Goal: Find specific page/section: Find specific page/section

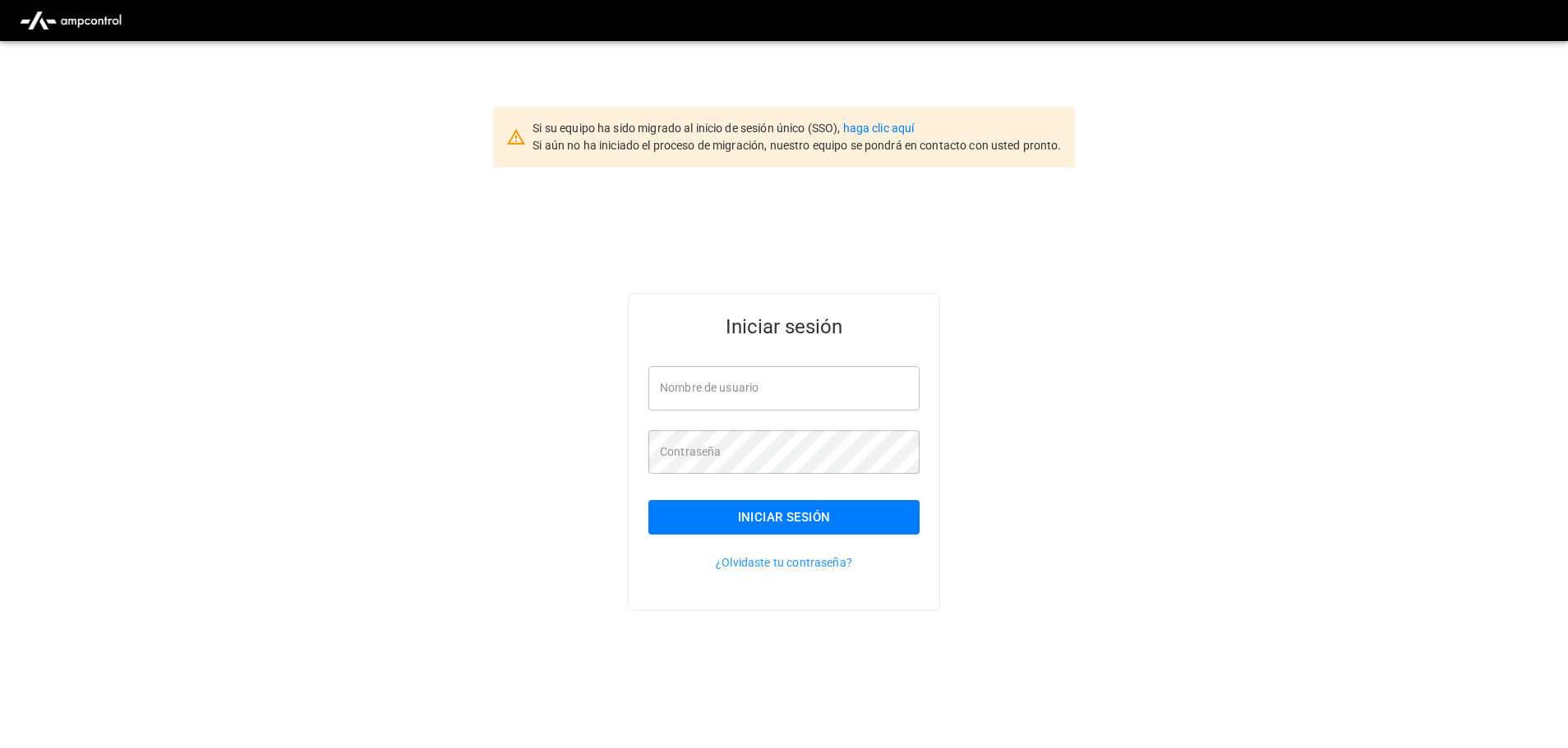
type input "**********"
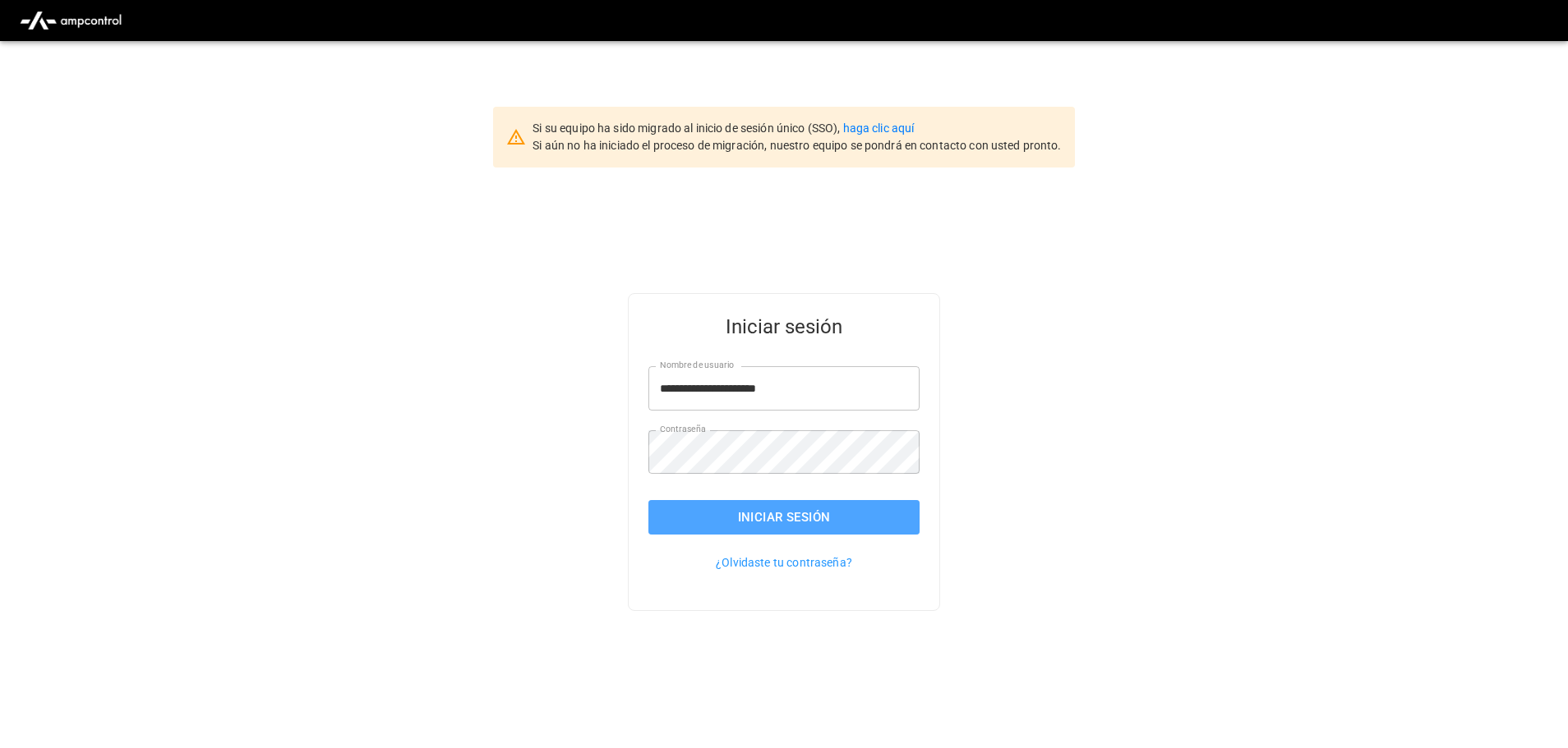
click at [904, 522] on button "Iniciar sesión" at bounding box center [784, 517] width 271 height 35
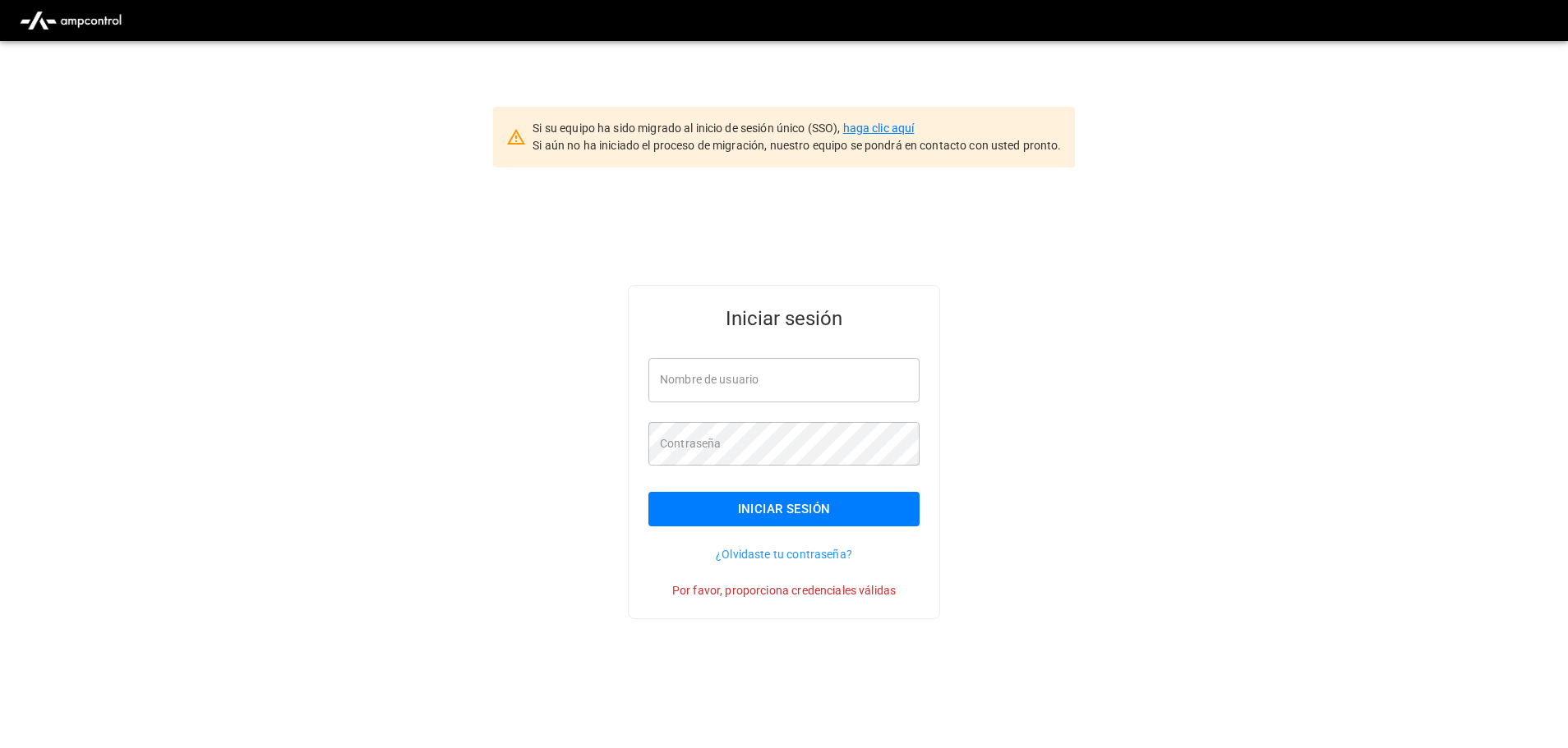
click at [895, 133] on link "haga clic aquí" at bounding box center [878, 128] width 72 height 13
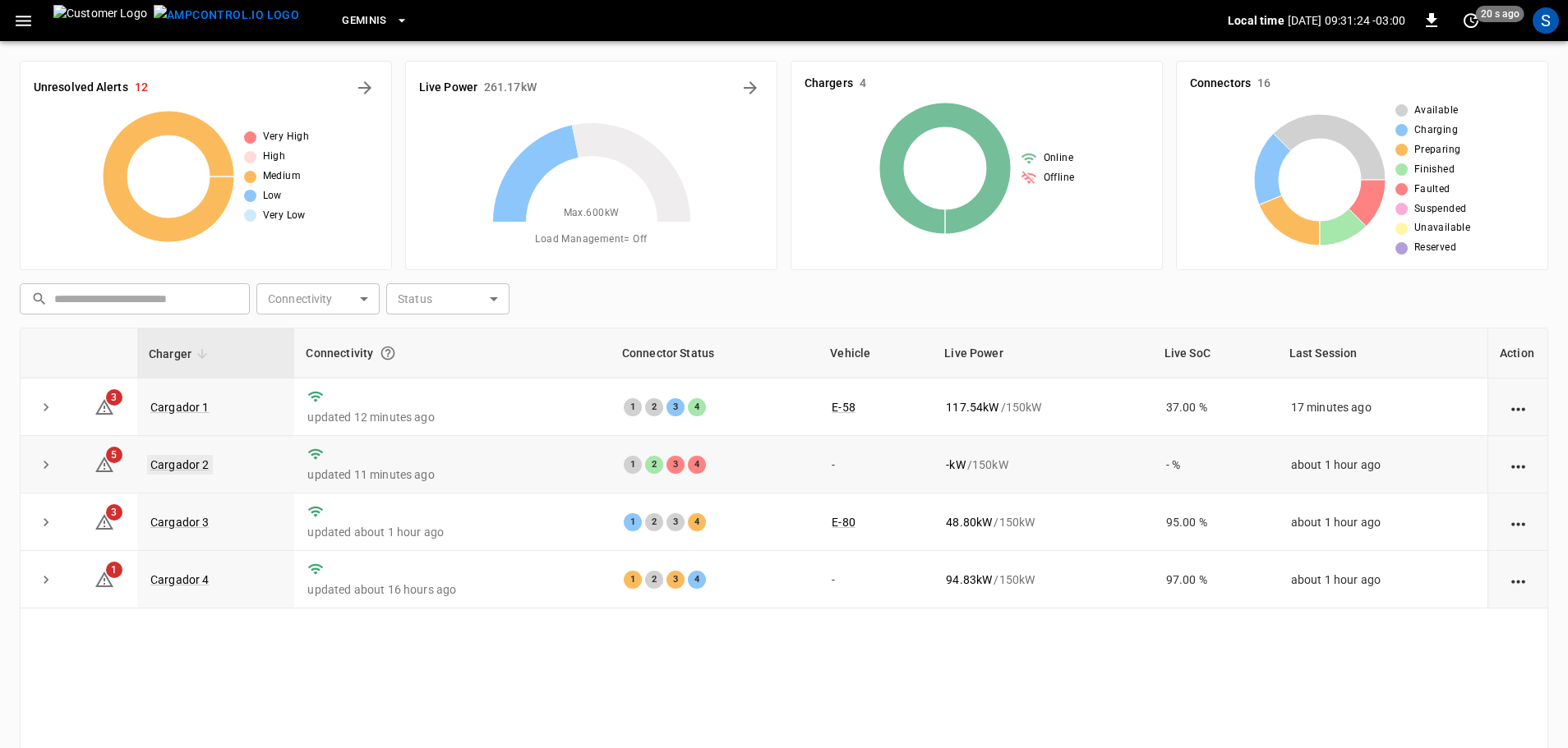
click at [191, 469] on link "Cargador 2" at bounding box center [179, 464] width 65 height 20
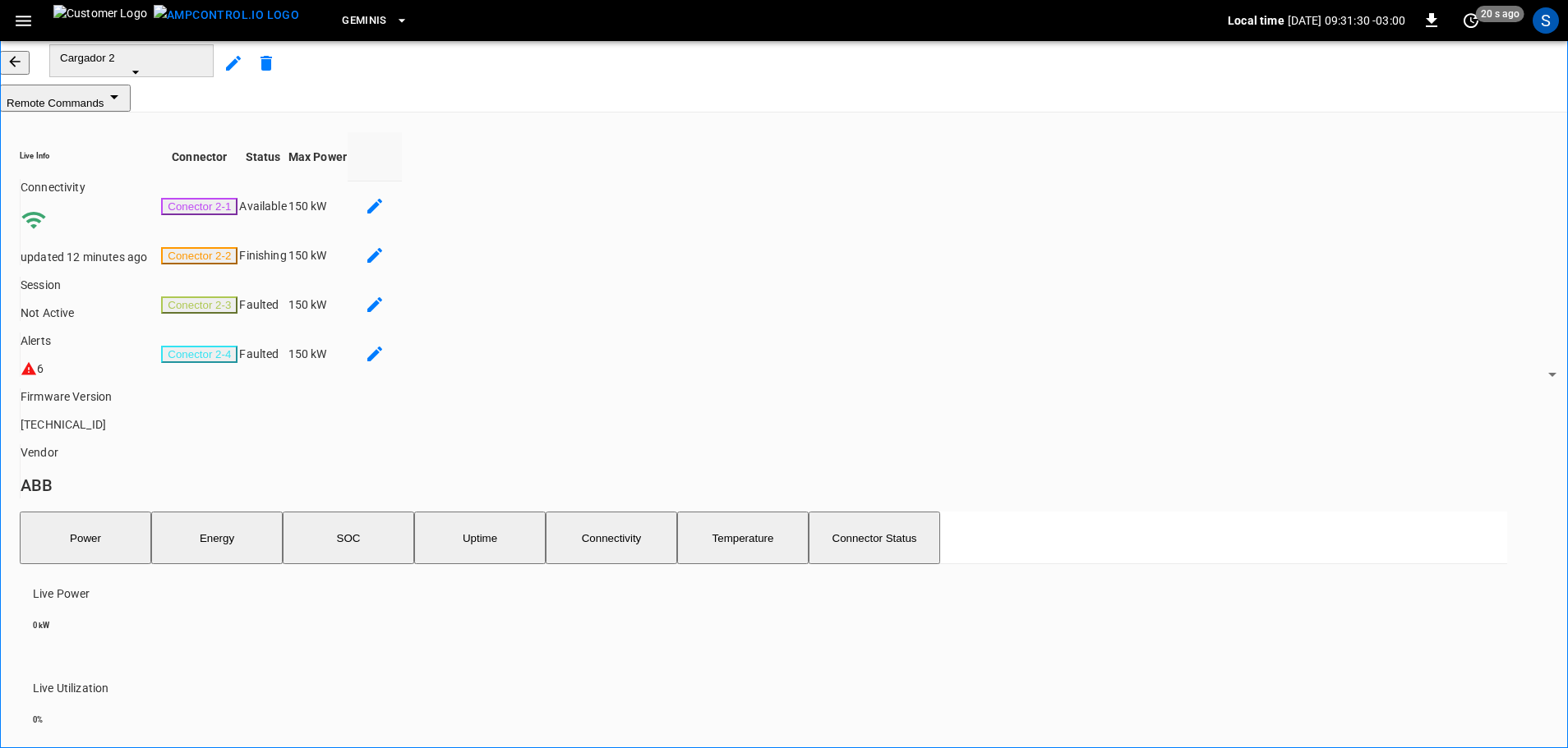
click at [30, 75] on button "button" at bounding box center [15, 64] width 30 height 24
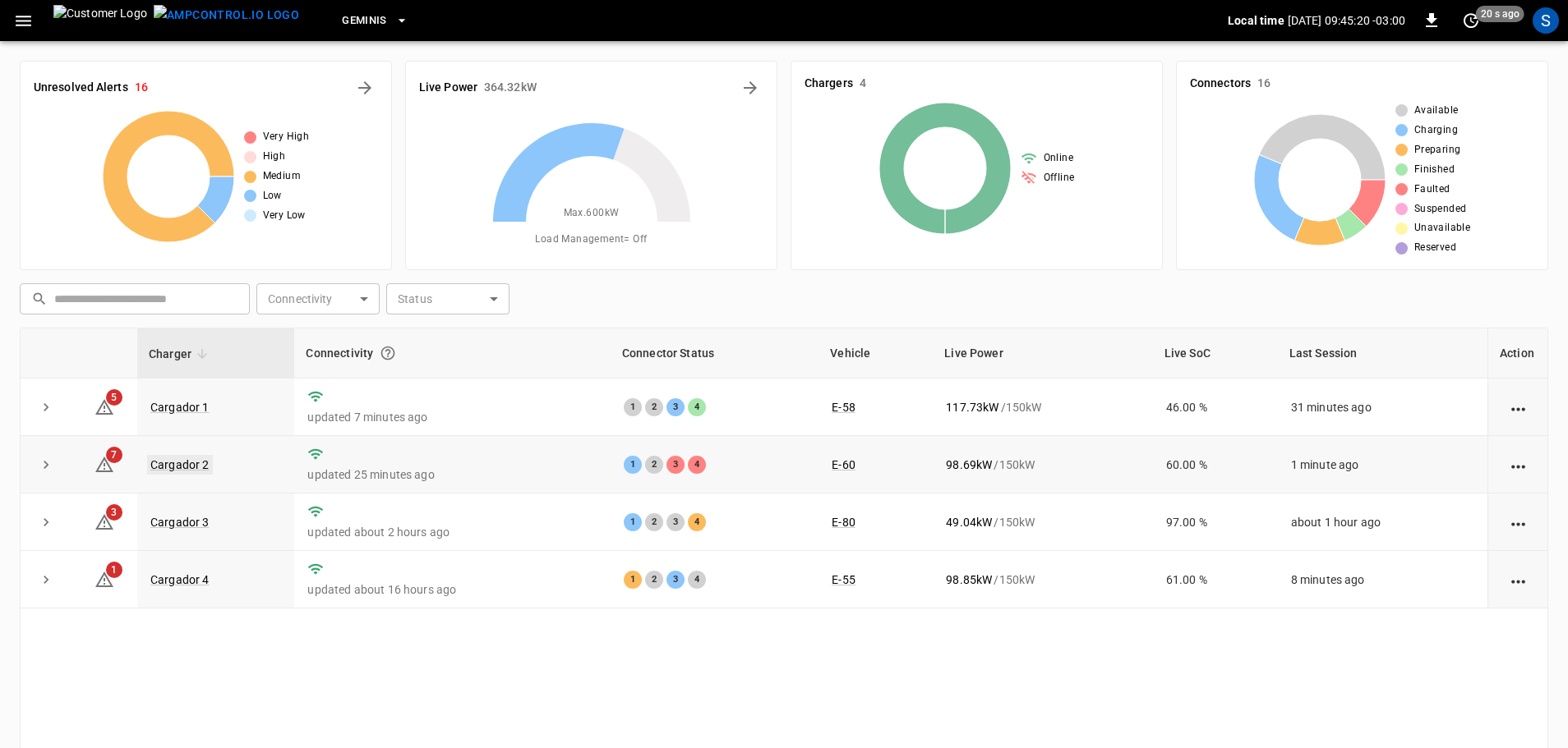
click at [194, 460] on link "Cargador 2" at bounding box center [179, 464] width 65 height 20
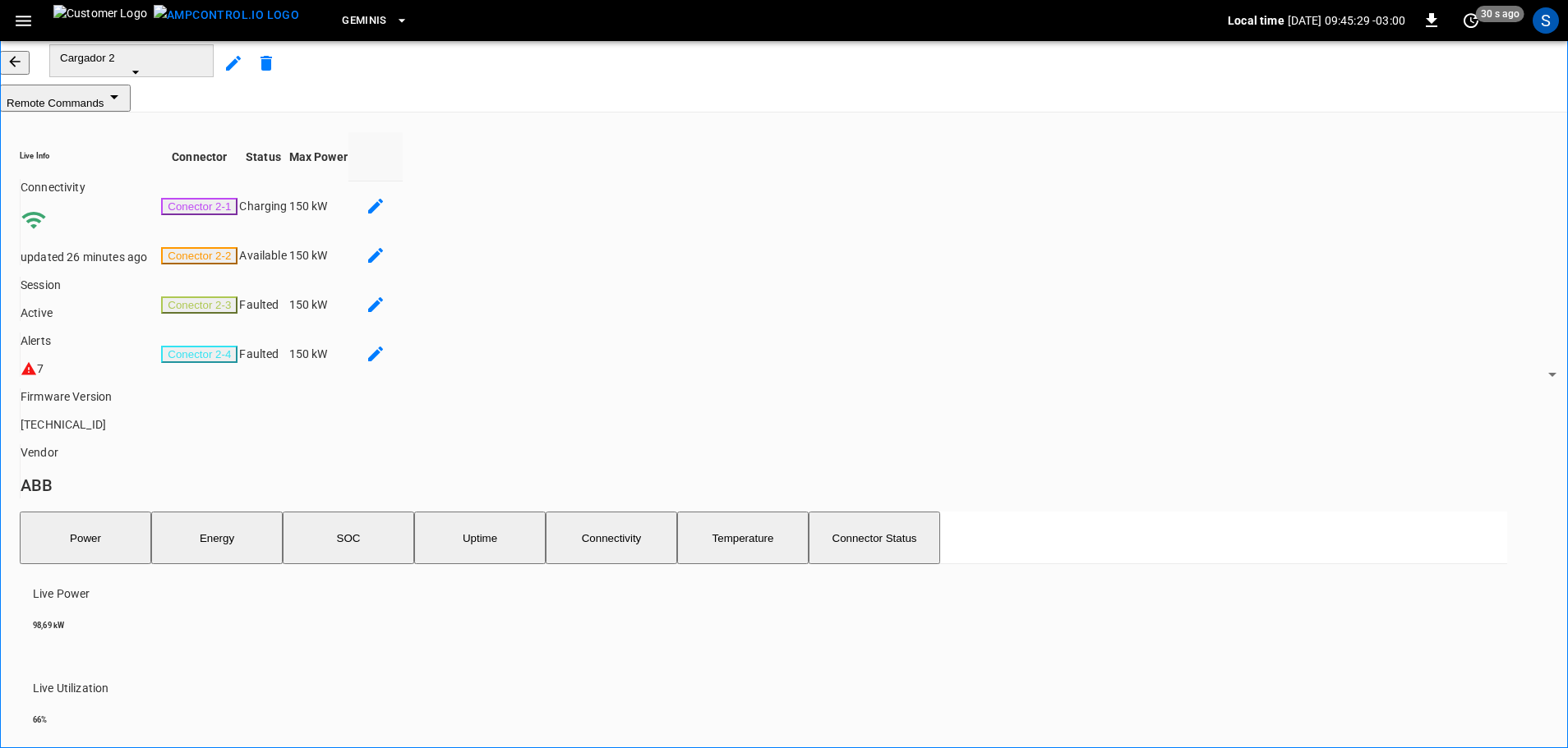
click at [24, 75] on button "button" at bounding box center [15, 64] width 30 height 24
